Goal: Task Accomplishment & Management: Manage account settings

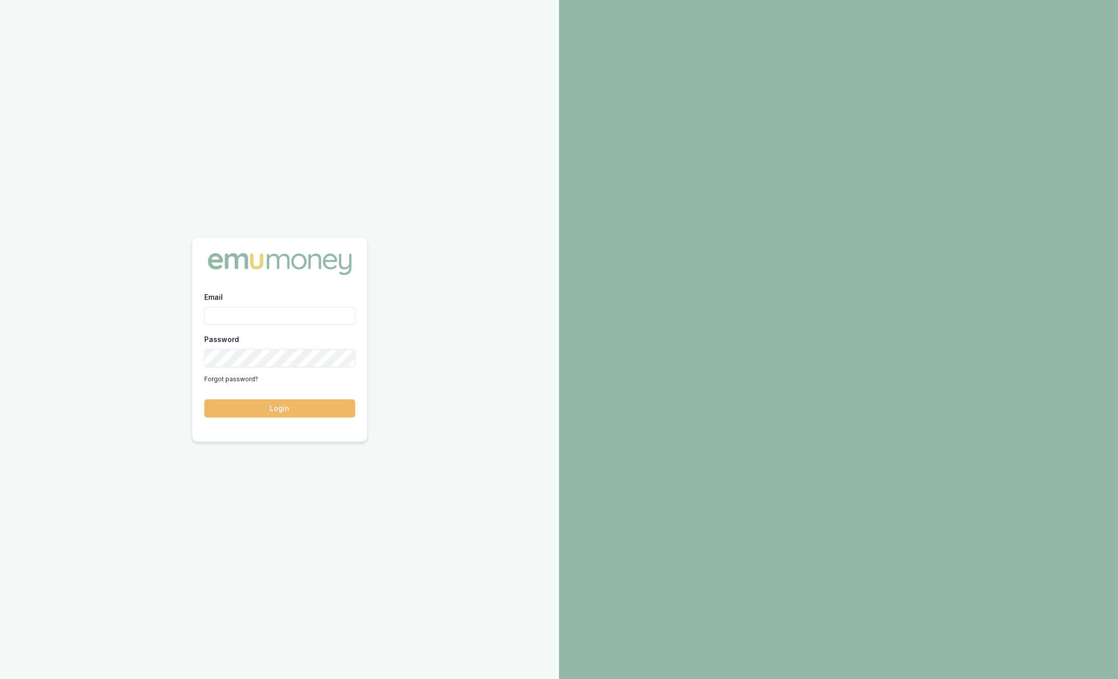
type input "[PERSON_NAME][EMAIL_ADDRESS][PERSON_NAME][DOMAIN_NAME]"
click at [307, 408] on button "Login" at bounding box center [279, 408] width 151 height 18
